Goal: Find specific page/section: Find specific page/section

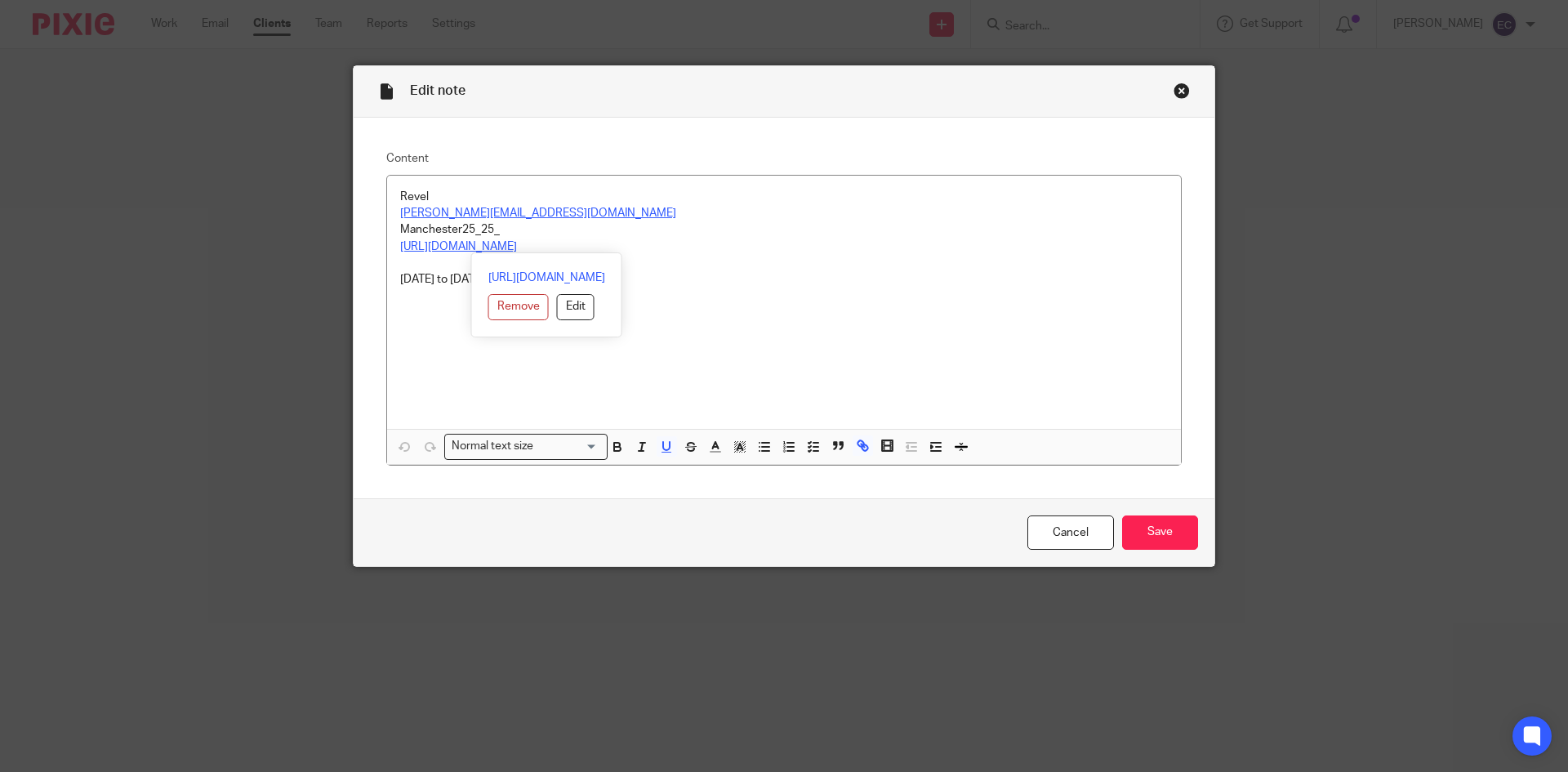
click at [1176, 93] on div "Close this dialog window" at bounding box center [1181, 91] width 16 height 16
click at [1043, 521] on link "Cancel" at bounding box center [1071, 532] width 86 height 35
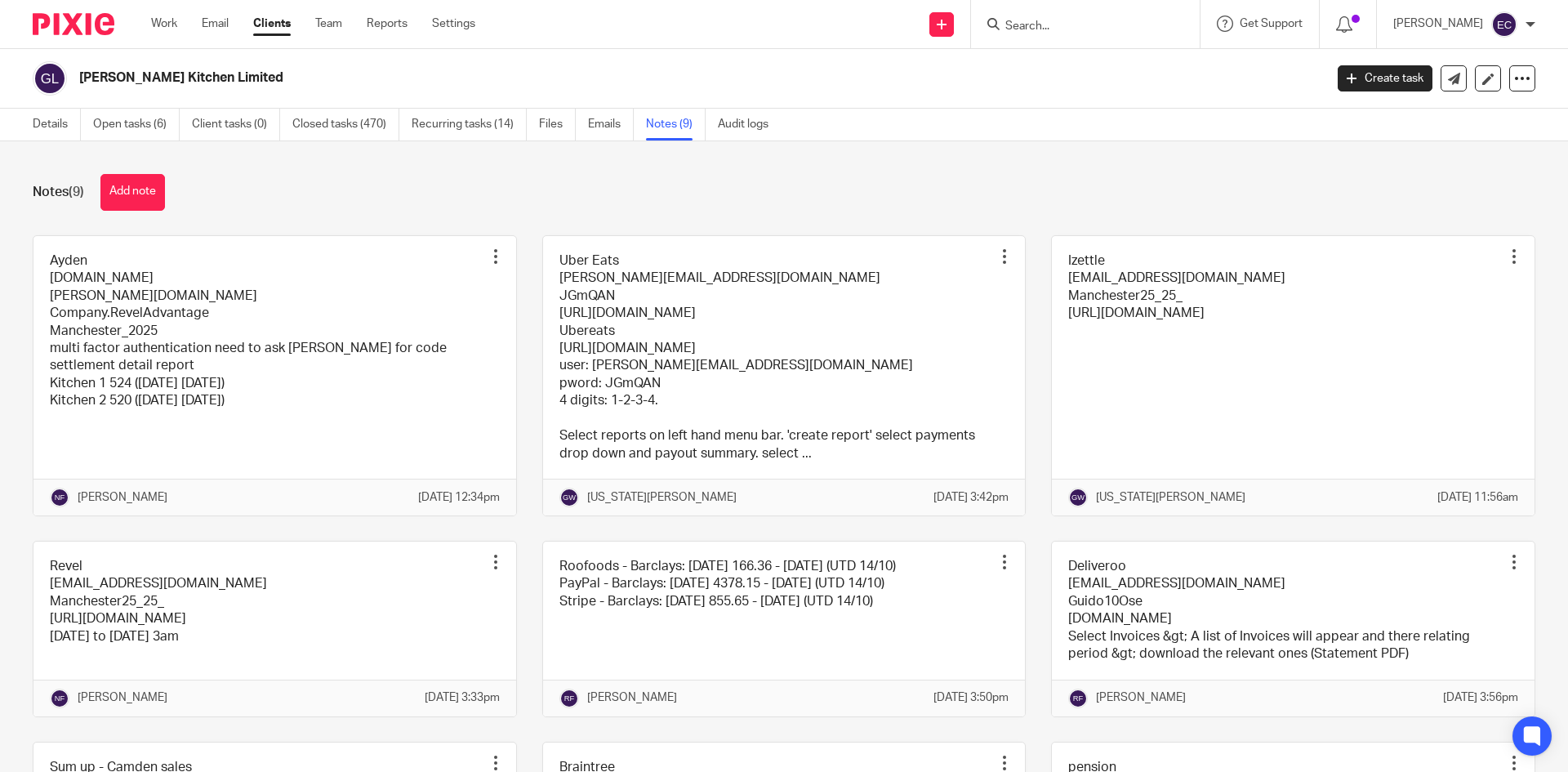
click at [1030, 29] on input "Search" at bounding box center [1078, 27] width 147 height 14
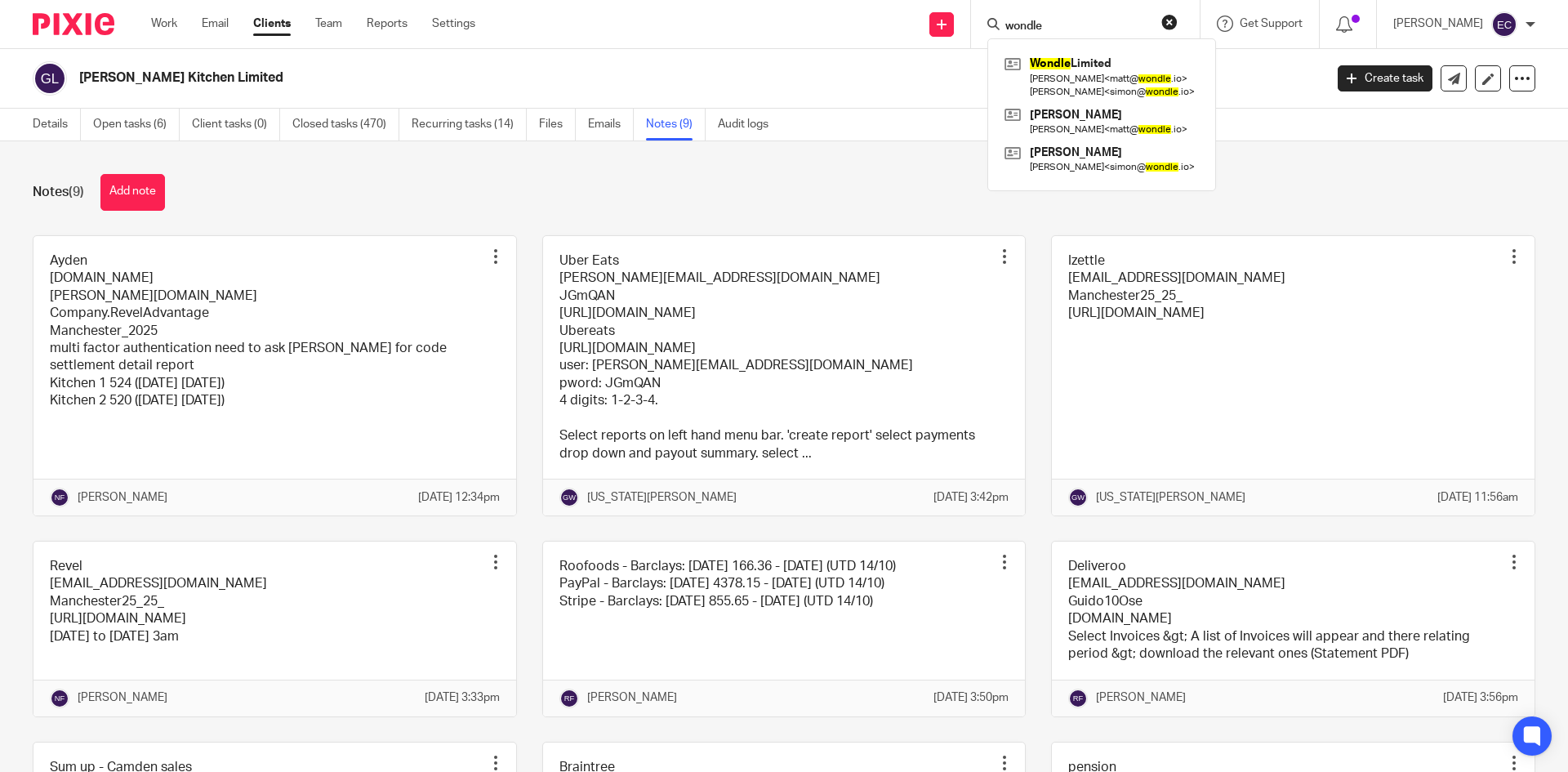
type input "wondle"
click button "submit" at bounding box center [0, 0] width 0 height 0
click at [1056, 55] on link at bounding box center [1101, 76] width 202 height 50
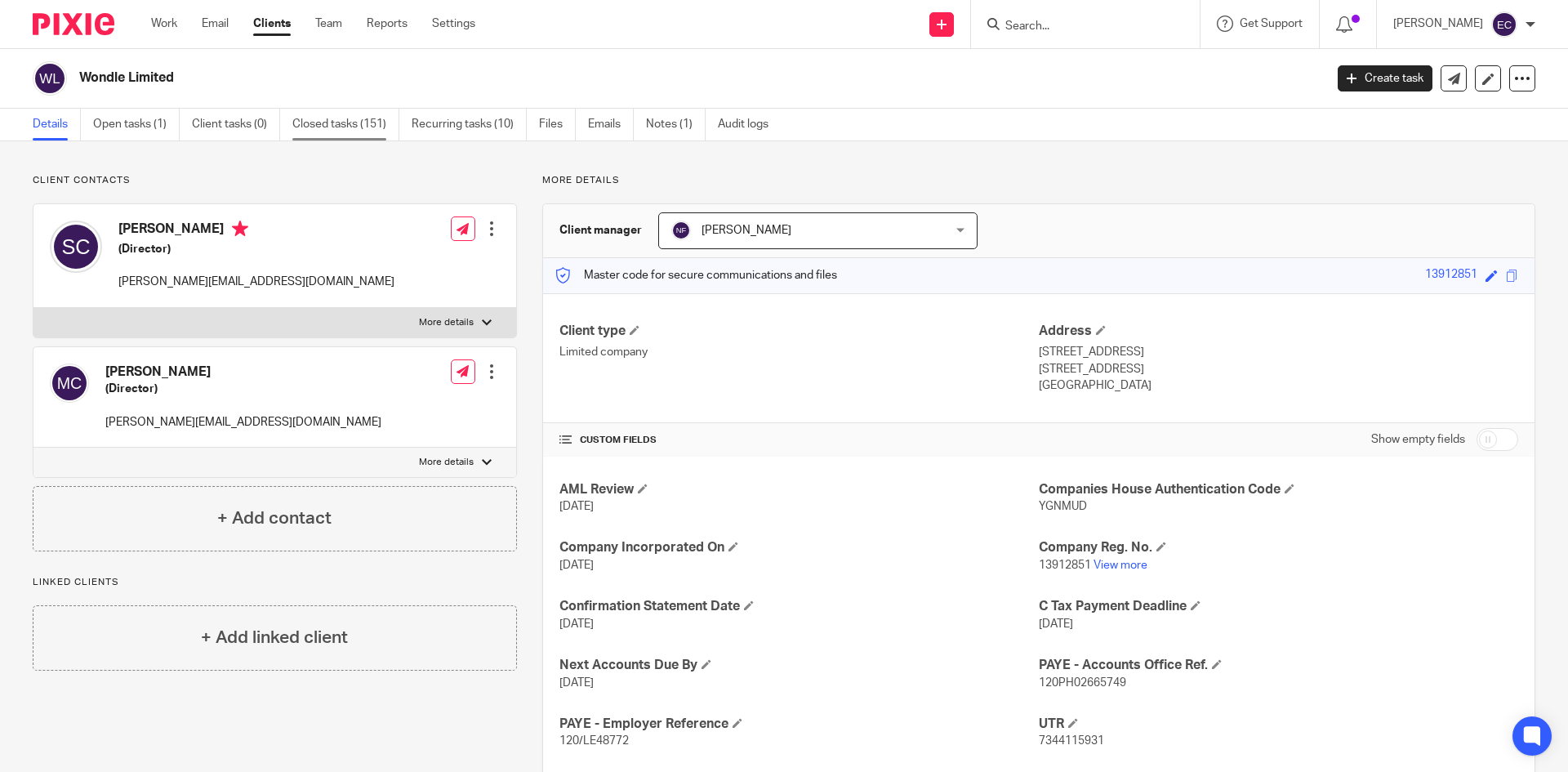
click at [361, 129] on link "Closed tasks (151)" at bounding box center [345, 124] width 107 height 31
